Goal: Task Accomplishment & Management: Manage account settings

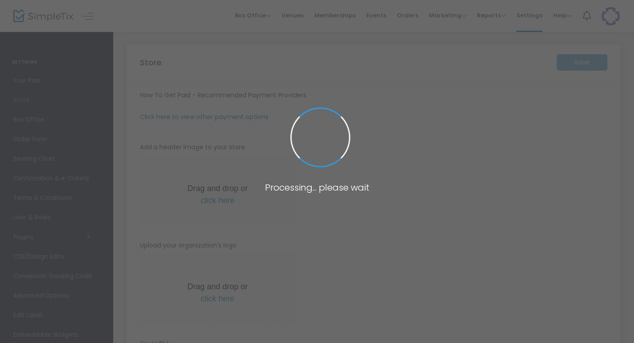
type input "[URL]"
radio input "true"
radio input "false"
radio input "true"
type input "[PERSON_NAME] Music"
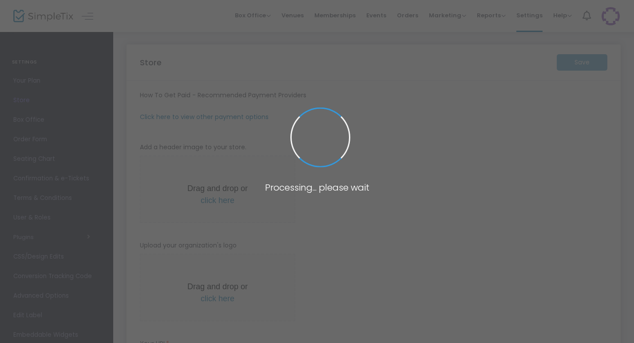
type input "4158899492"
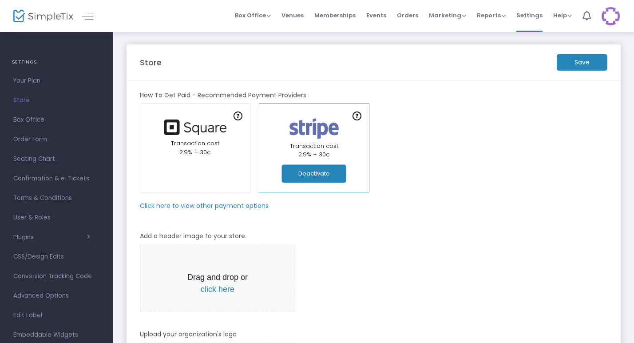
click at [211, 205] on m-panel-subtitle "Click here to view other payment options" at bounding box center [204, 205] width 129 height 9
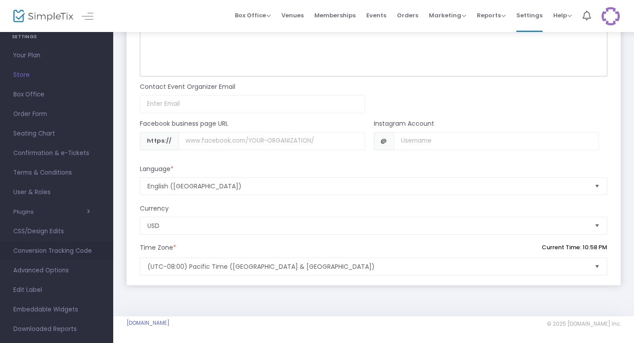
scroll to position [28, 0]
click at [73, 333] on link "Downloaded Reports" at bounding box center [56, 327] width 113 height 20
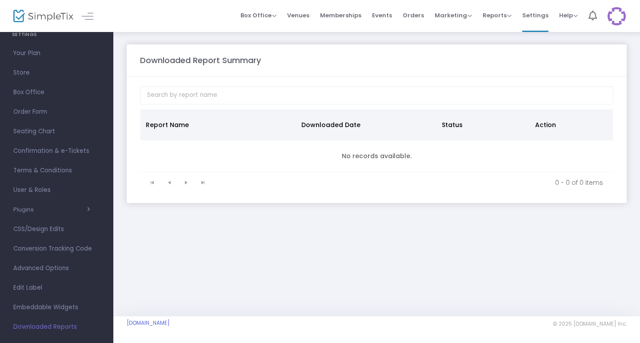
click at [52, 323] on span "Downloaded Reports" at bounding box center [56, 327] width 87 height 12
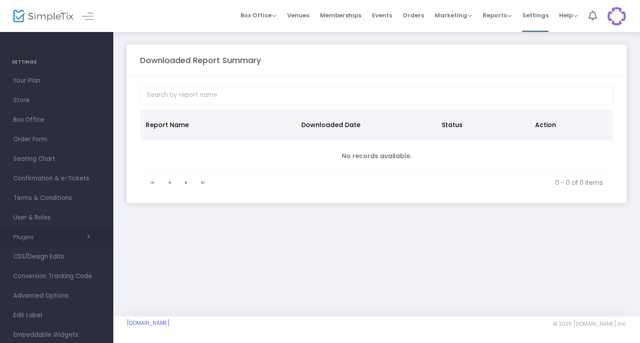
click at [36, 232] on span "Plugins Constant Contact Integrately Mailchimp Make (Integromat) Smartwaiver Za…" at bounding box center [56, 237] width 87 height 12
click at [89, 235] on icon "button" at bounding box center [88, 237] width 3 height 6
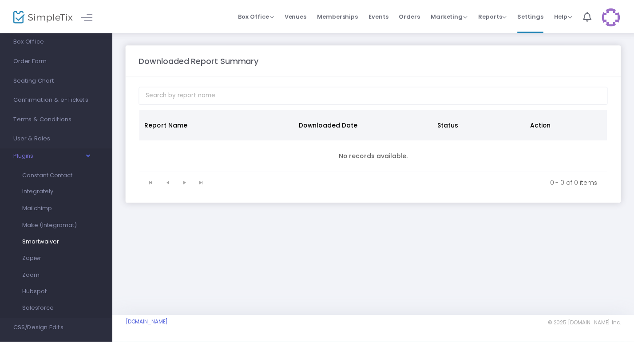
scroll to position [81, 0]
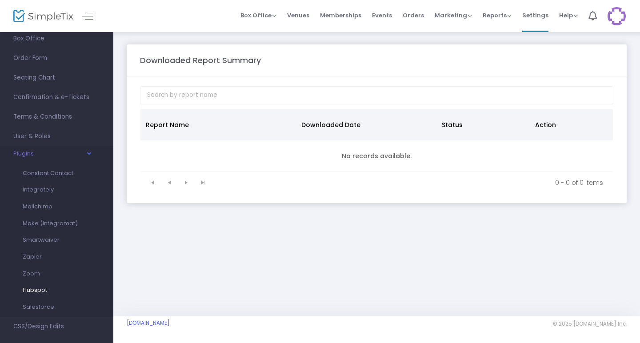
click at [55, 285] on link "Hubspot" at bounding box center [50, 290] width 69 height 17
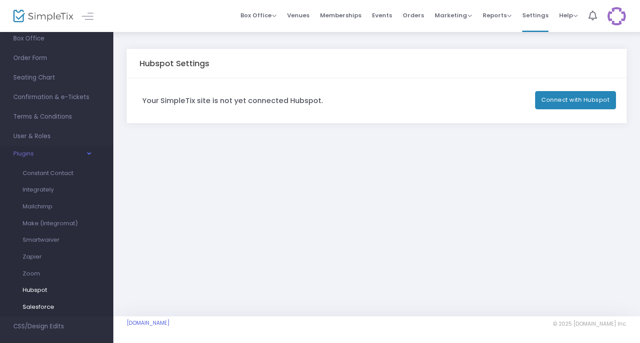
click at [48, 307] on span "Salesforce" at bounding box center [39, 307] width 32 height 8
click at [537, 20] on span "Settings" at bounding box center [535, 15] width 26 height 23
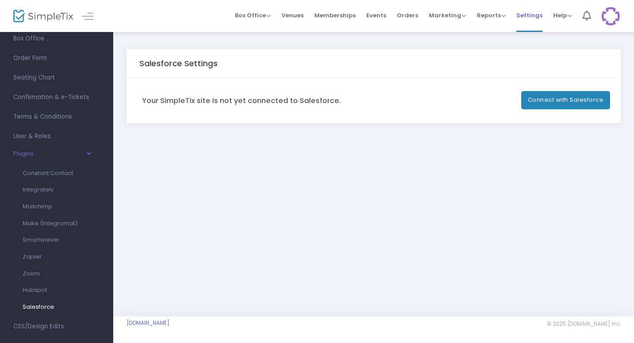
scroll to position [40, 0]
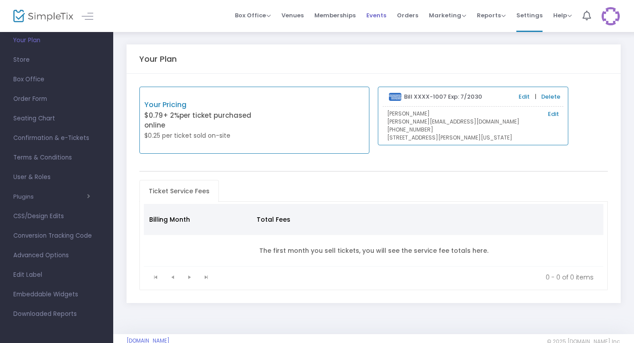
click at [376, 20] on span "Events" at bounding box center [376, 15] width 20 height 23
